Goal: Register for event/course

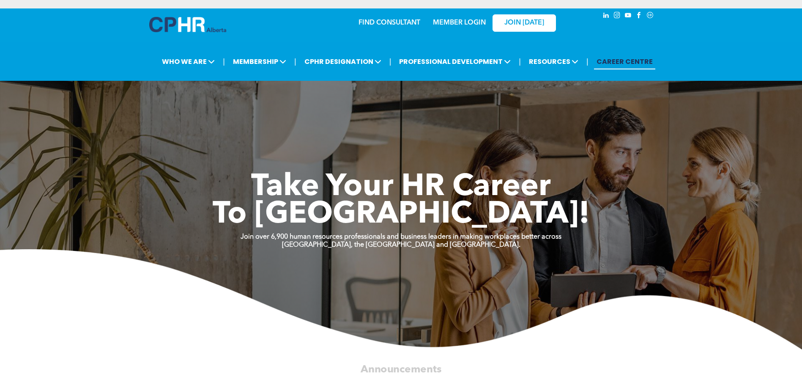
click at [461, 22] on link "MEMBER LOGIN" at bounding box center [459, 22] width 53 height 7
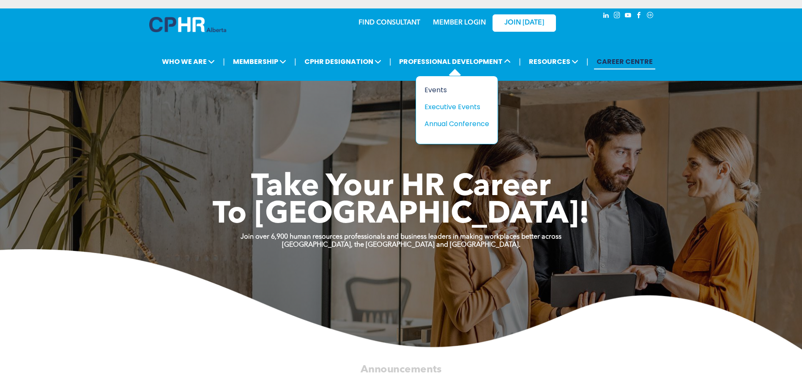
click at [434, 88] on div "Events" at bounding box center [453, 90] width 58 height 11
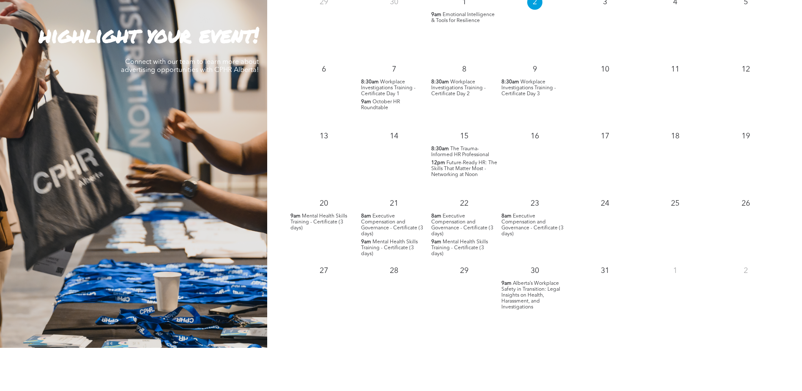
scroll to position [719, 0]
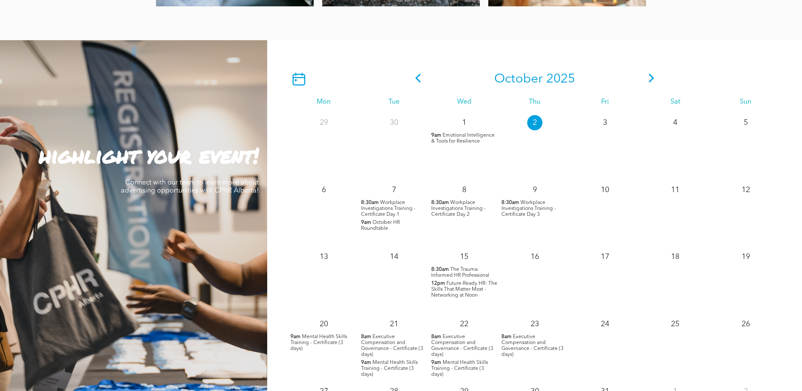
click at [652, 77] on span at bounding box center [651, 78] width 13 height 15
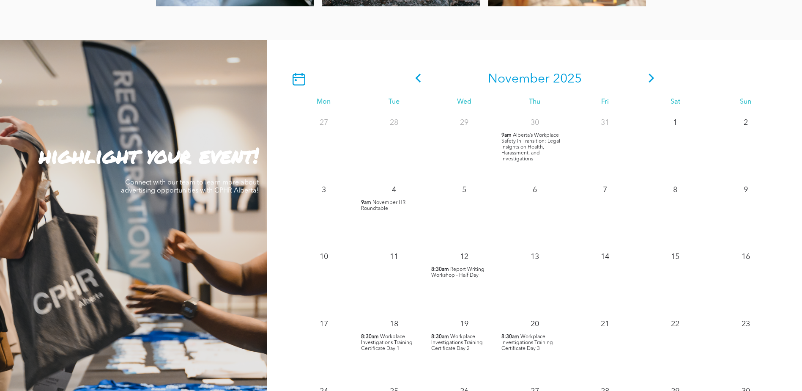
click at [396, 347] on span "Workplace Investigations Training - Certificate Day 1" at bounding box center [388, 342] width 55 height 17
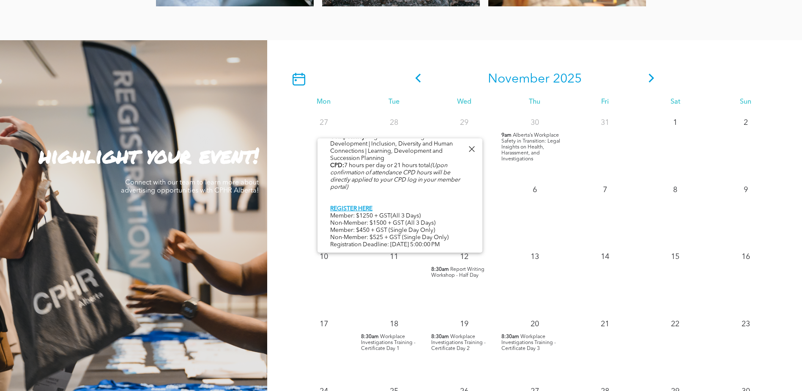
scroll to position [436, 0]
click at [469, 149] on div at bounding box center [471, 148] width 11 height 11
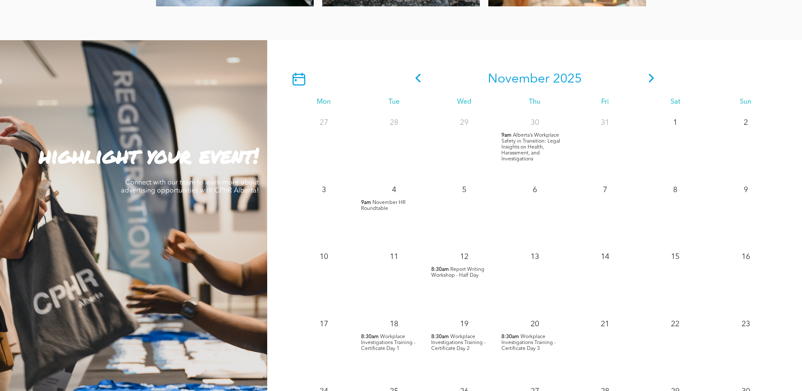
click at [457, 273] on span "Report Writing Workshop - Half Day" at bounding box center [457, 272] width 53 height 11
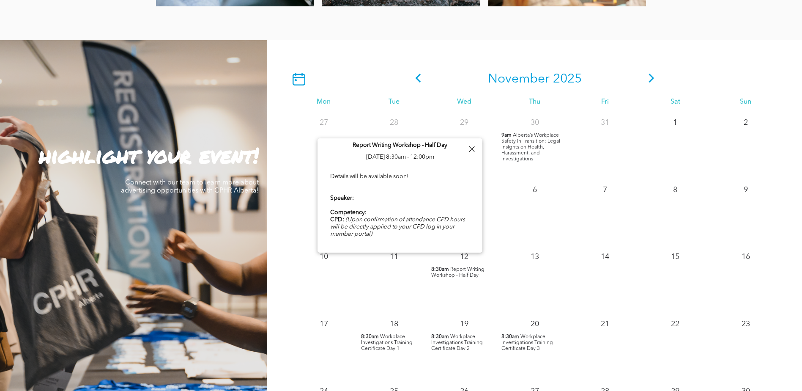
scroll to position [0, 0]
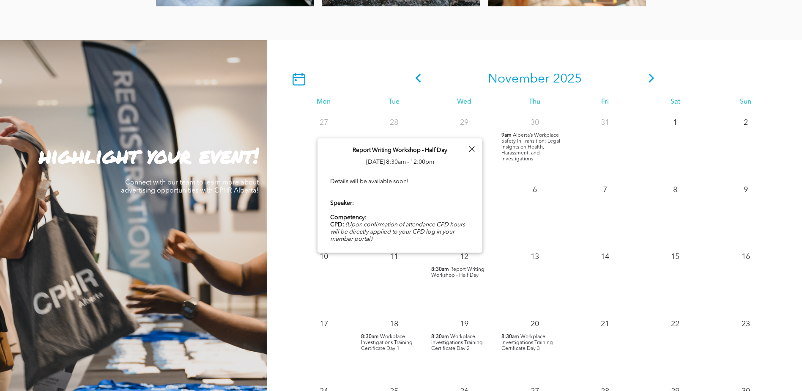
click at [473, 146] on div at bounding box center [471, 148] width 11 height 11
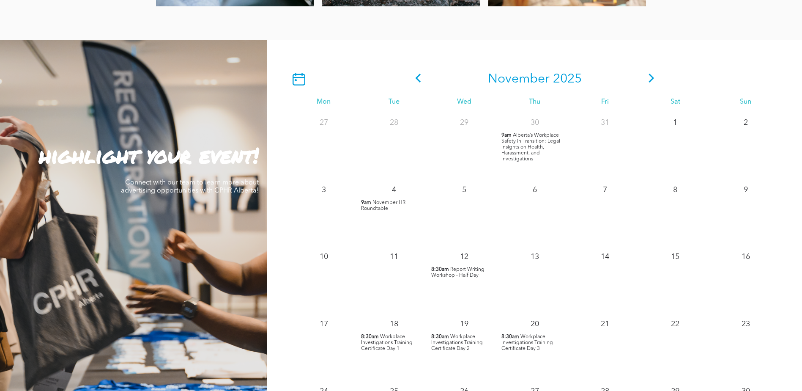
click at [513, 345] on span "Workplace Investigations Training - Certificate Day 3" at bounding box center [528, 342] width 55 height 17
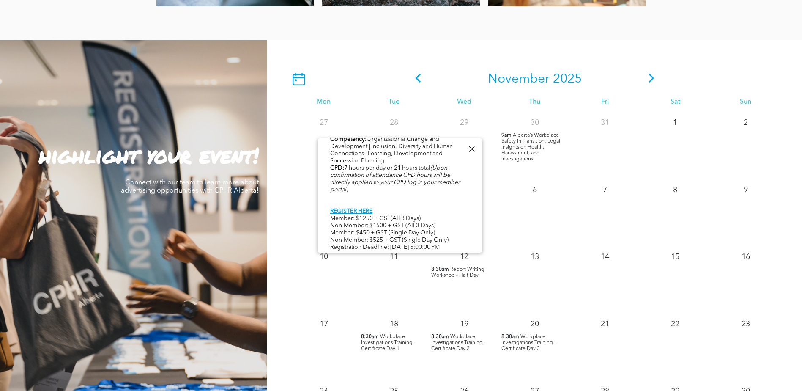
scroll to position [433, 0]
click at [470, 148] on div at bounding box center [471, 148] width 11 height 11
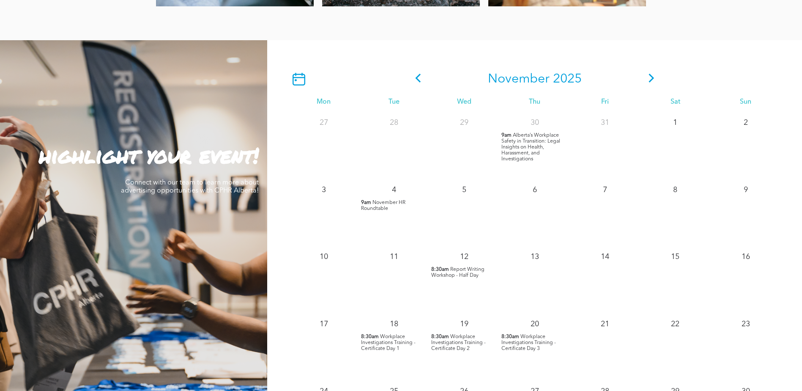
click at [469, 338] on span "Workplace Investigations Training - Certificate Day 2" at bounding box center [458, 342] width 55 height 17
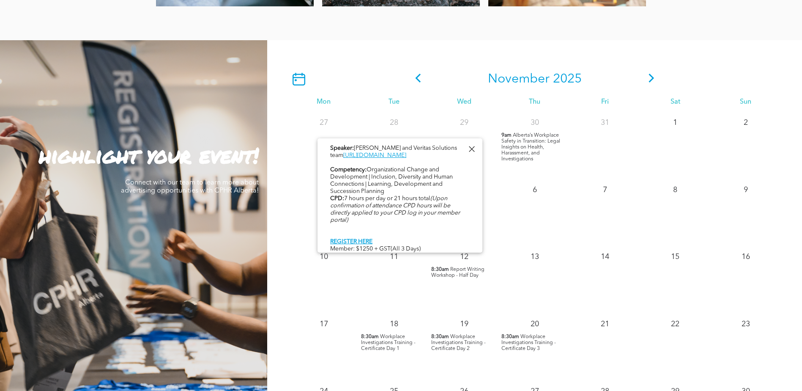
scroll to position [465, 0]
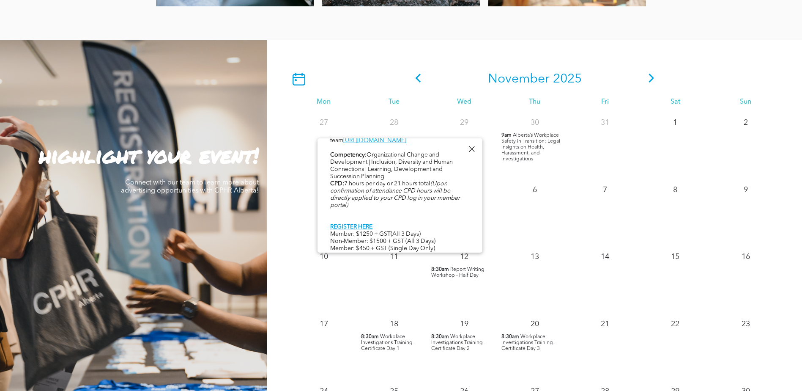
click at [475, 149] on div at bounding box center [471, 148] width 11 height 11
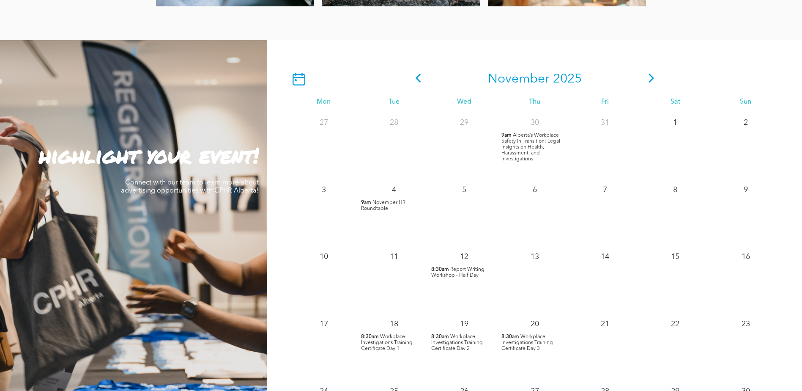
click at [525, 142] on span "Alberta’s Workplace Safety in Transition: Legal Insights on Health, Harassment,…" at bounding box center [530, 147] width 59 height 29
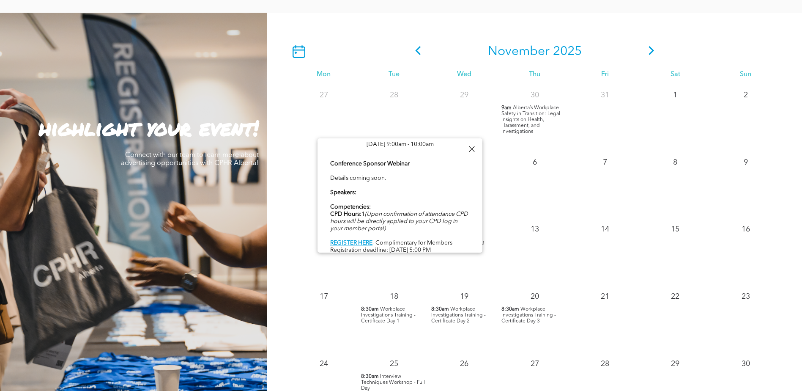
scroll to position [761, 0]
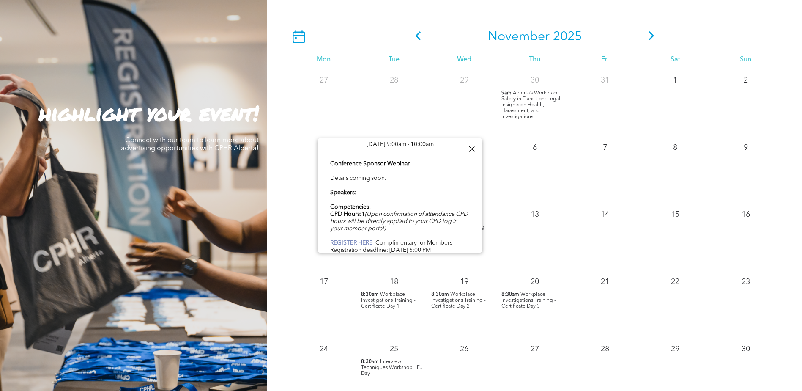
click at [346, 240] on b "REGISTER HERE" at bounding box center [351, 243] width 42 height 6
click at [470, 148] on div at bounding box center [471, 148] width 11 height 11
